Goal: Navigation & Orientation: Find specific page/section

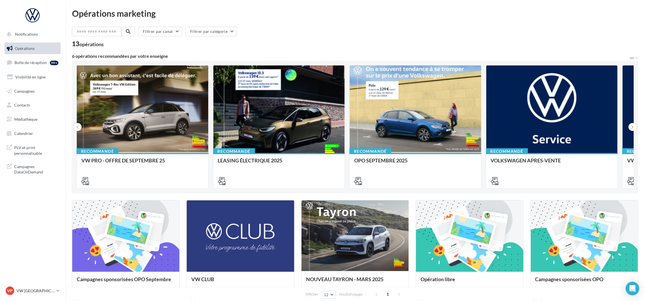
click at [32, 69] on ul "Opérations Boîte de réception 99+ Visibilité en ligne Campagnes Contacts Médiat…" at bounding box center [32, 90] width 61 height 101
click at [32, 67] on link "Boîte de réception 99+" at bounding box center [32, 62] width 58 height 12
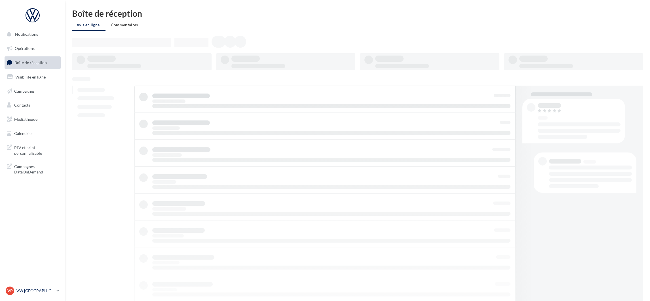
drag, startPoint x: 0, startPoint y: 0, endPoint x: 37, endPoint y: 289, distance: 291.7
click at [37, 289] on p "VW [GEOGRAPHIC_DATA] 13" at bounding box center [35, 291] width 38 height 6
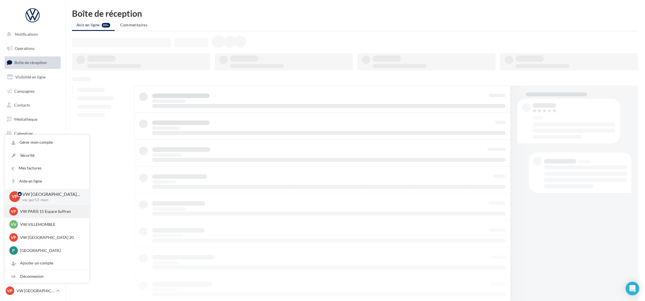
click at [43, 215] on div "VP VW PARIS 15 Espace Suffren vw-par15-mon" at bounding box center [46, 211] width 75 height 9
click at [52, 212] on p "VW PARIS 15 Espace Suffren" at bounding box center [51, 212] width 62 height 6
